Goal: Task Accomplishment & Management: Use online tool/utility

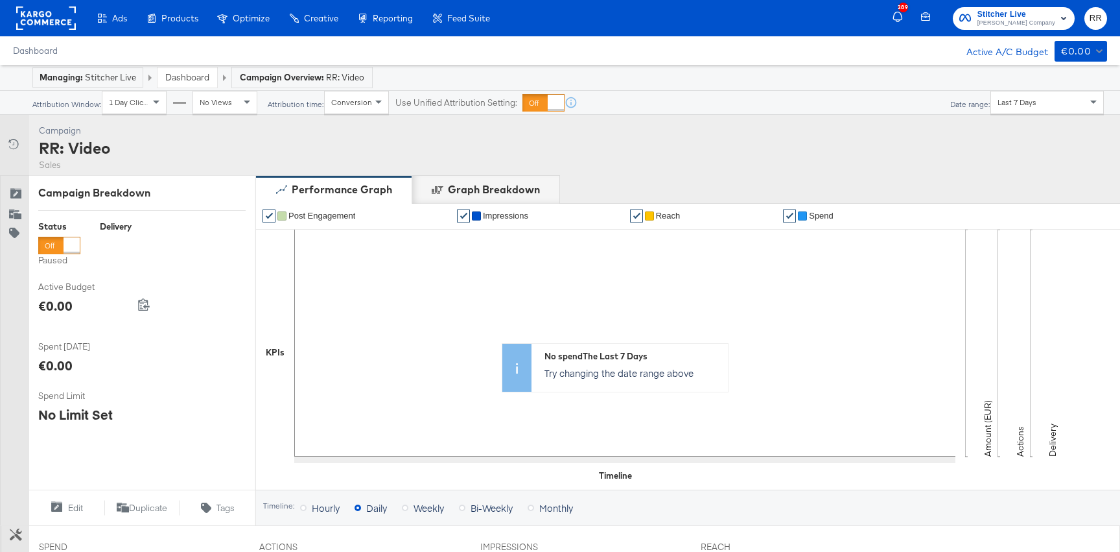
scroll to position [438, 0]
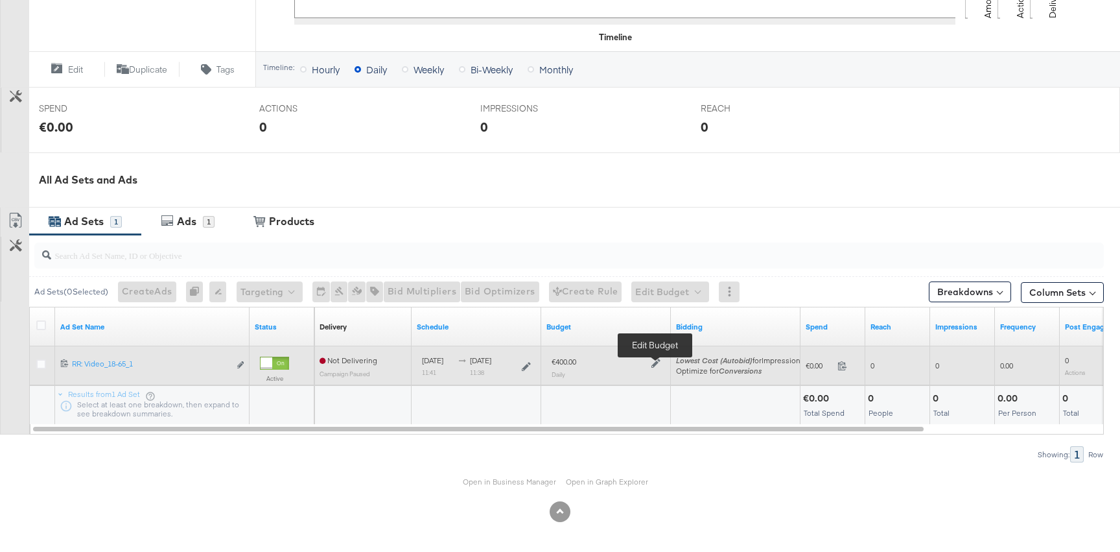
click at [656, 360] on icon at bounding box center [656, 363] width 9 height 9
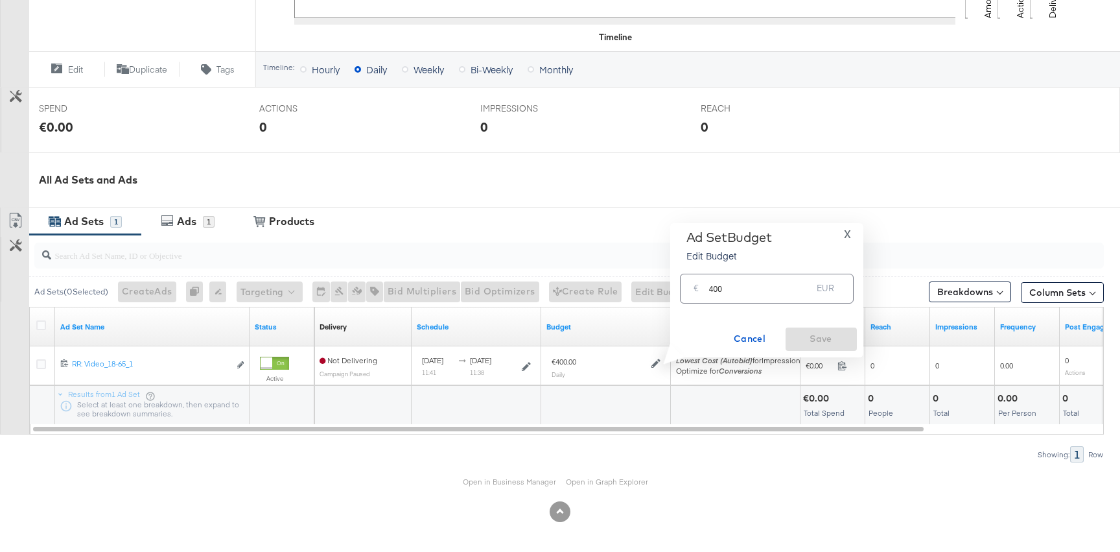
click at [713, 297] on div "€ 400 EUR" at bounding box center [767, 288] width 174 height 29
drag, startPoint x: 712, startPoint y: 290, endPoint x: 730, endPoint y: 290, distance: 18.2
click at [730, 290] on input "400" at bounding box center [760, 283] width 103 height 28
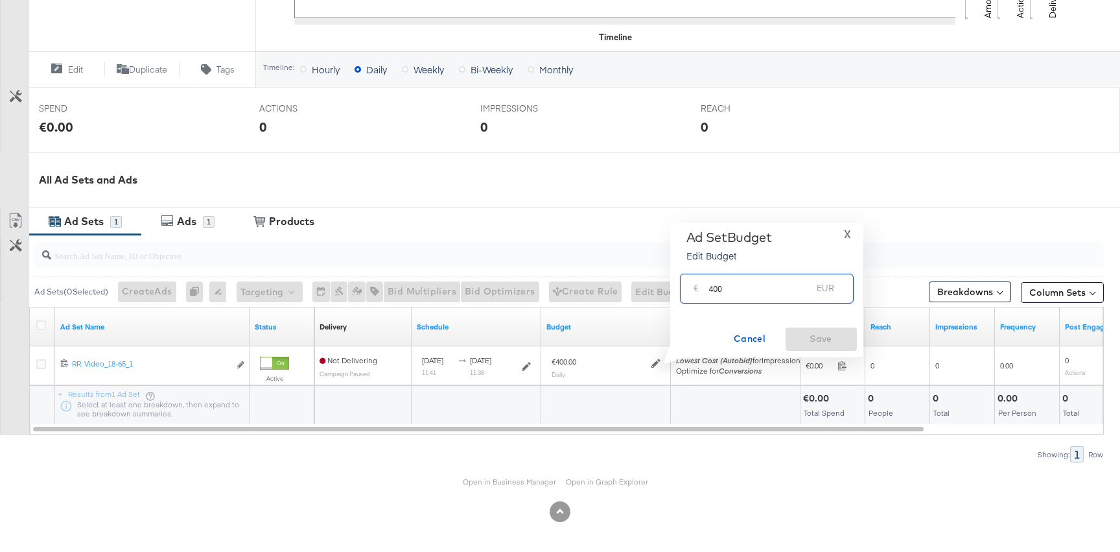
type input "4"
type input "200"
click at [818, 338] on span "Save" at bounding box center [821, 339] width 61 height 16
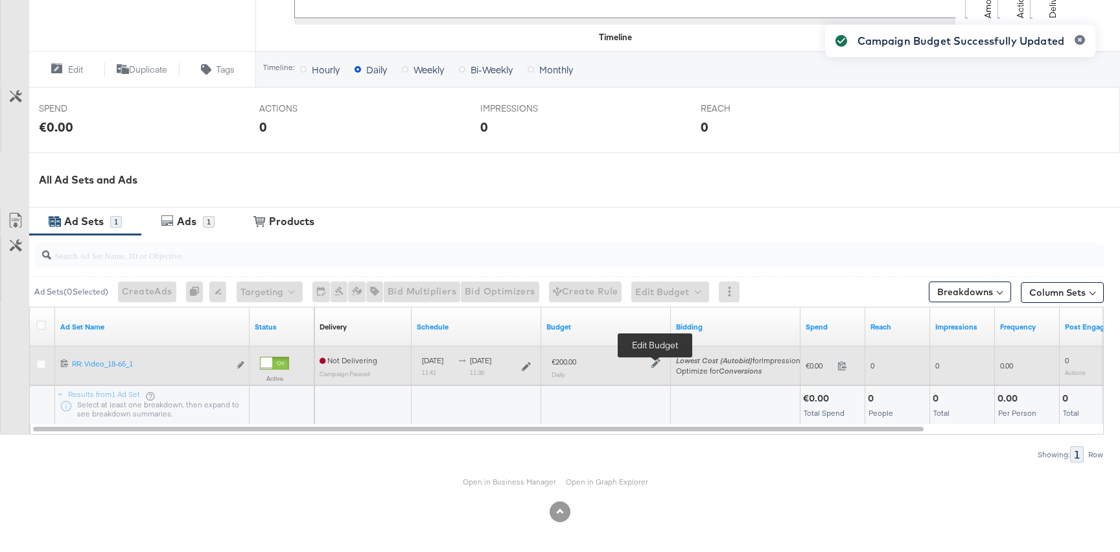
click at [657, 364] on icon at bounding box center [656, 363] width 9 height 9
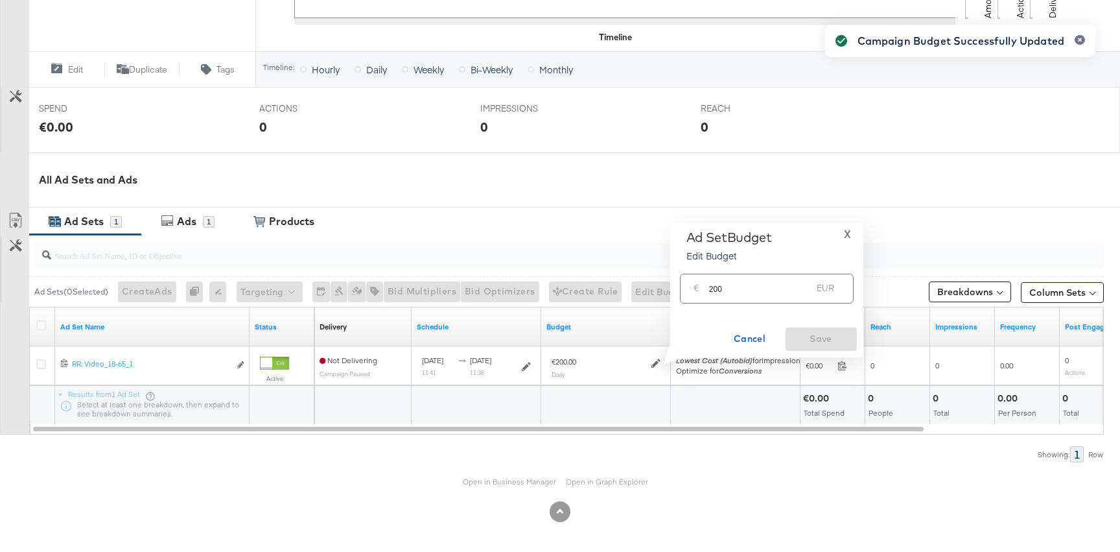
drag, startPoint x: 709, startPoint y: 290, endPoint x: 757, endPoint y: 290, distance: 47.3
click at [729, 290] on input "200" at bounding box center [760, 283] width 103 height 28
type input "300"
click at [825, 336] on span "Save" at bounding box center [821, 339] width 61 height 16
